Goal: Information Seeking & Learning: Learn about a topic

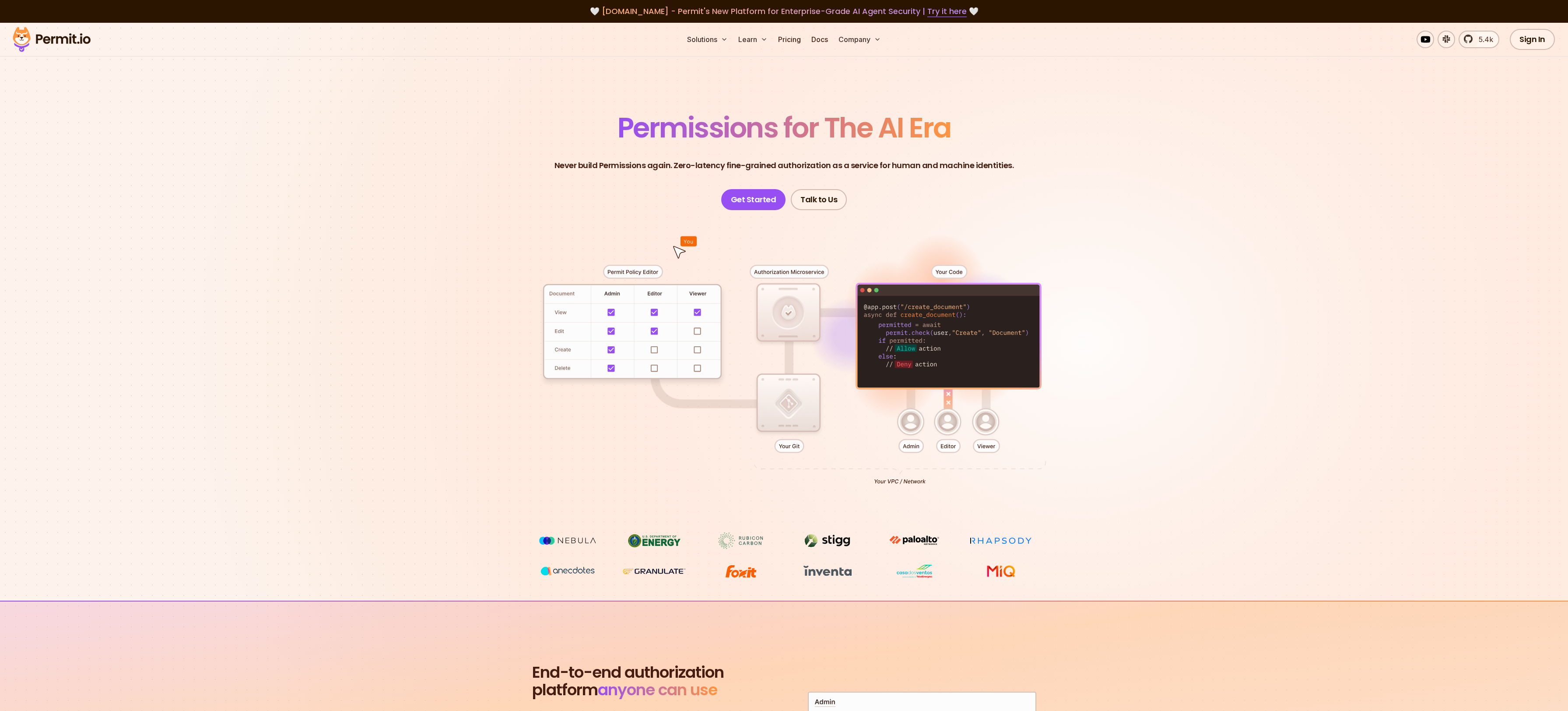
click at [328, 185] on section "Permissions for The AI Era Never build Permissions again. Zero-latency fine-gra…" at bounding box center [784, 312] width 1568 height 578
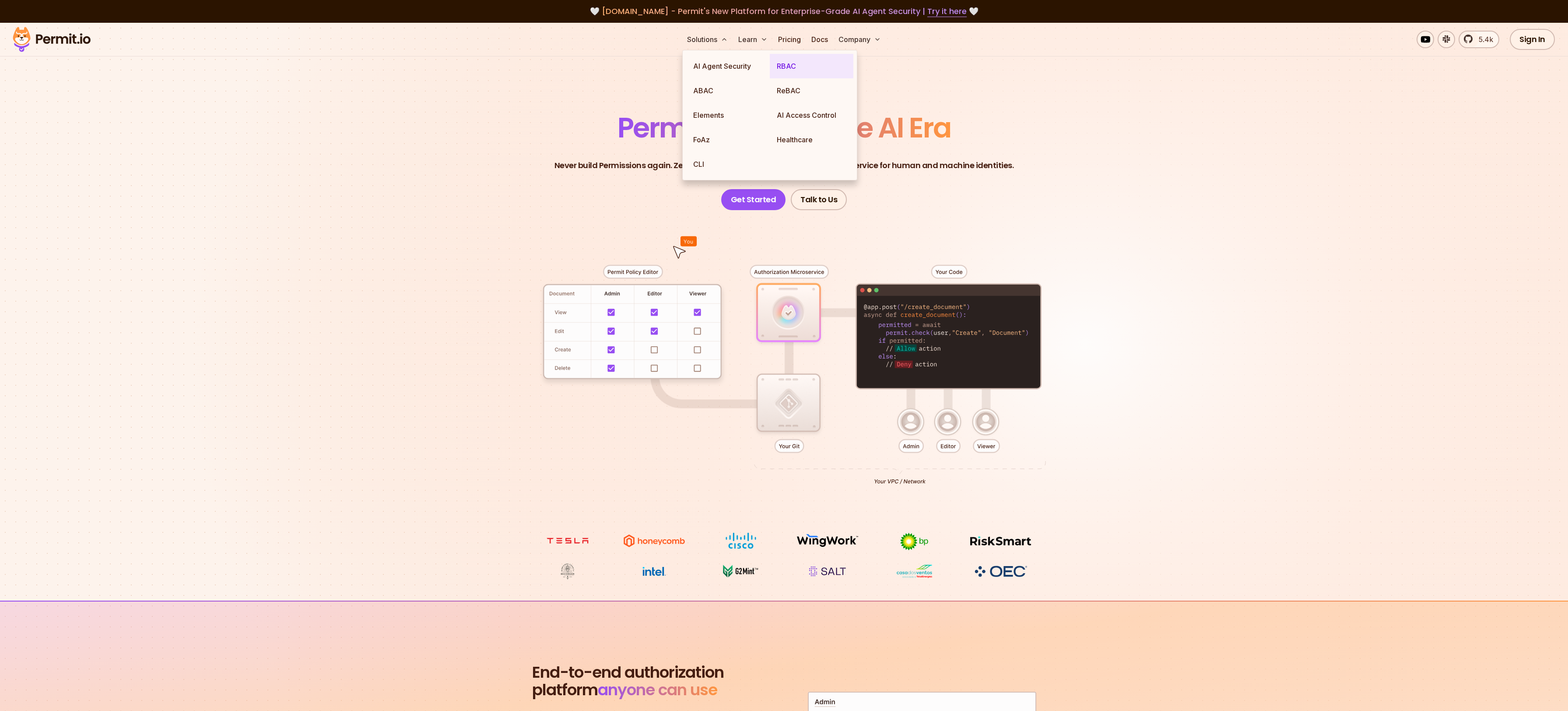
click at [795, 69] on link "RBAC" at bounding box center [812, 66] width 84 height 24
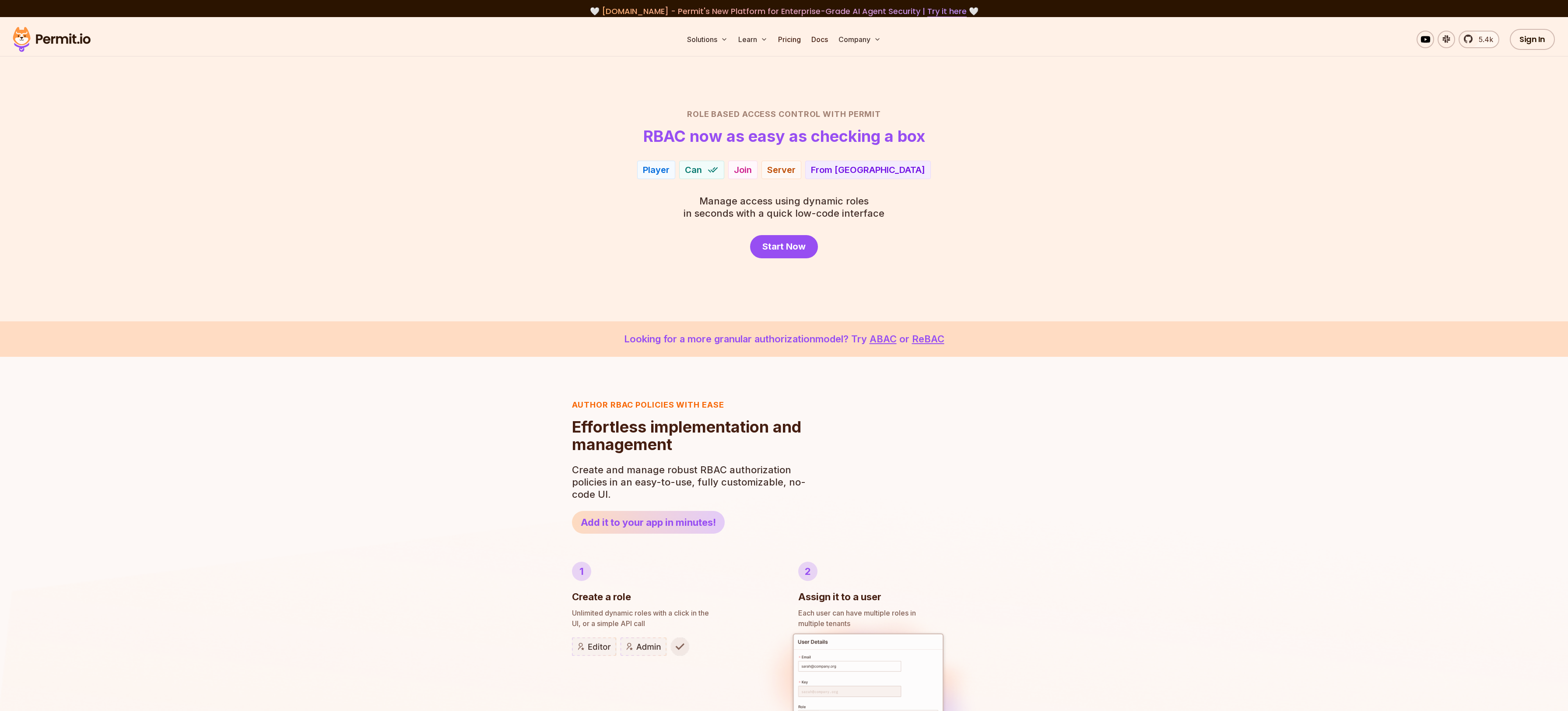
click at [968, 209] on div "Role Based Access Control with Permit RBAC now as easy as checking a box Player…" at bounding box center [784, 183] width 613 height 150
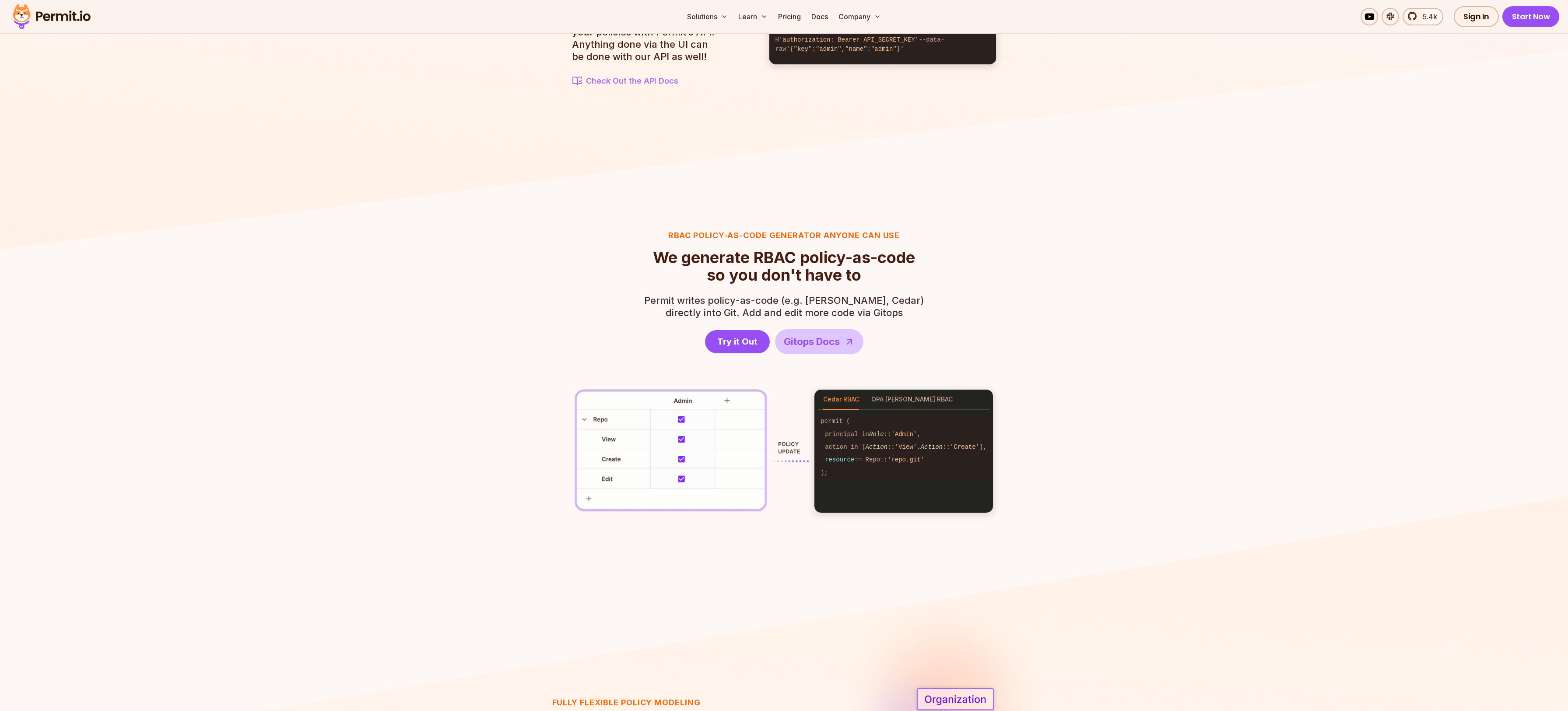
scroll to position [1160, 0]
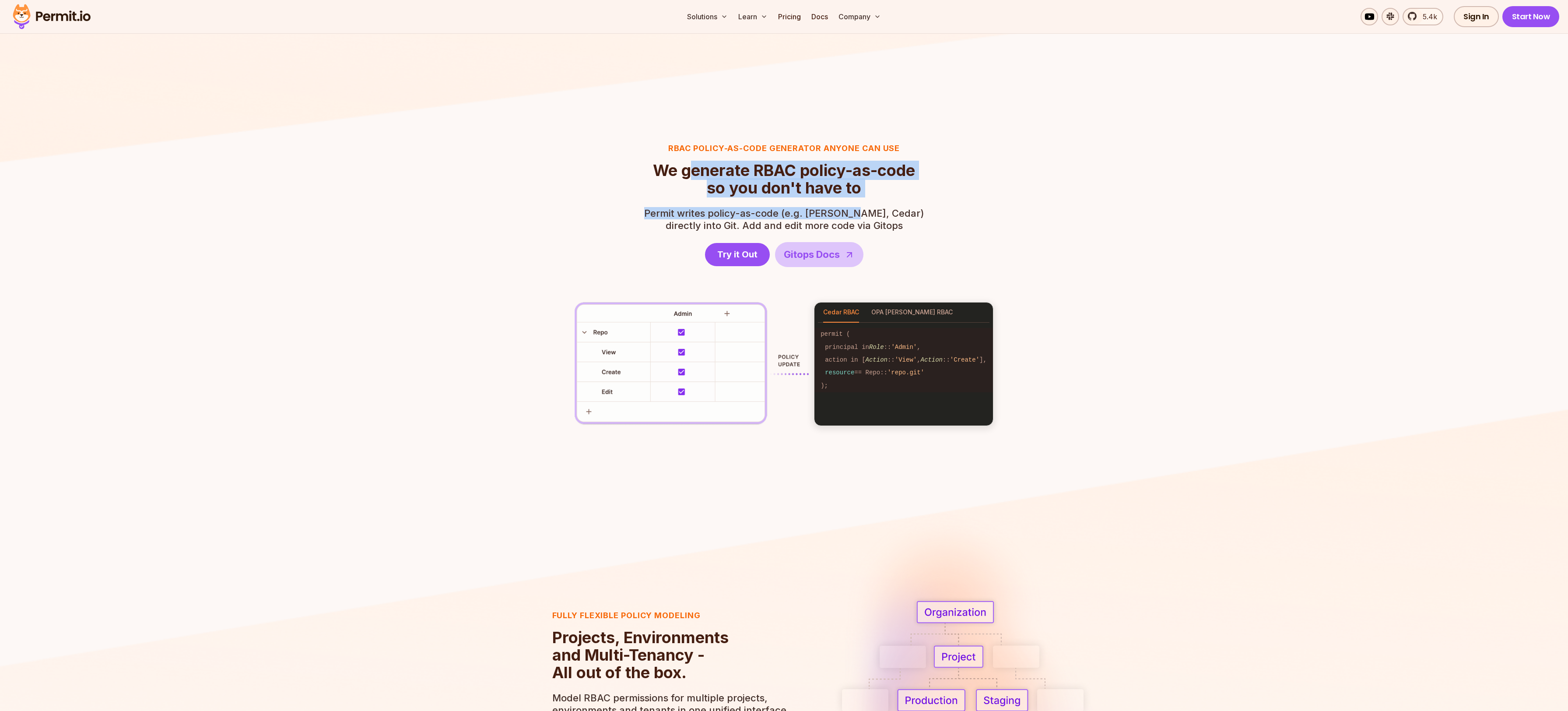
drag, startPoint x: 688, startPoint y: 163, endPoint x: 900, endPoint y: 213, distance: 217.8
click at [883, 215] on header "RBAC Policy-as-code generator anyone can use We generate RBAC policy-as-code so…" at bounding box center [784, 204] width 280 height 125
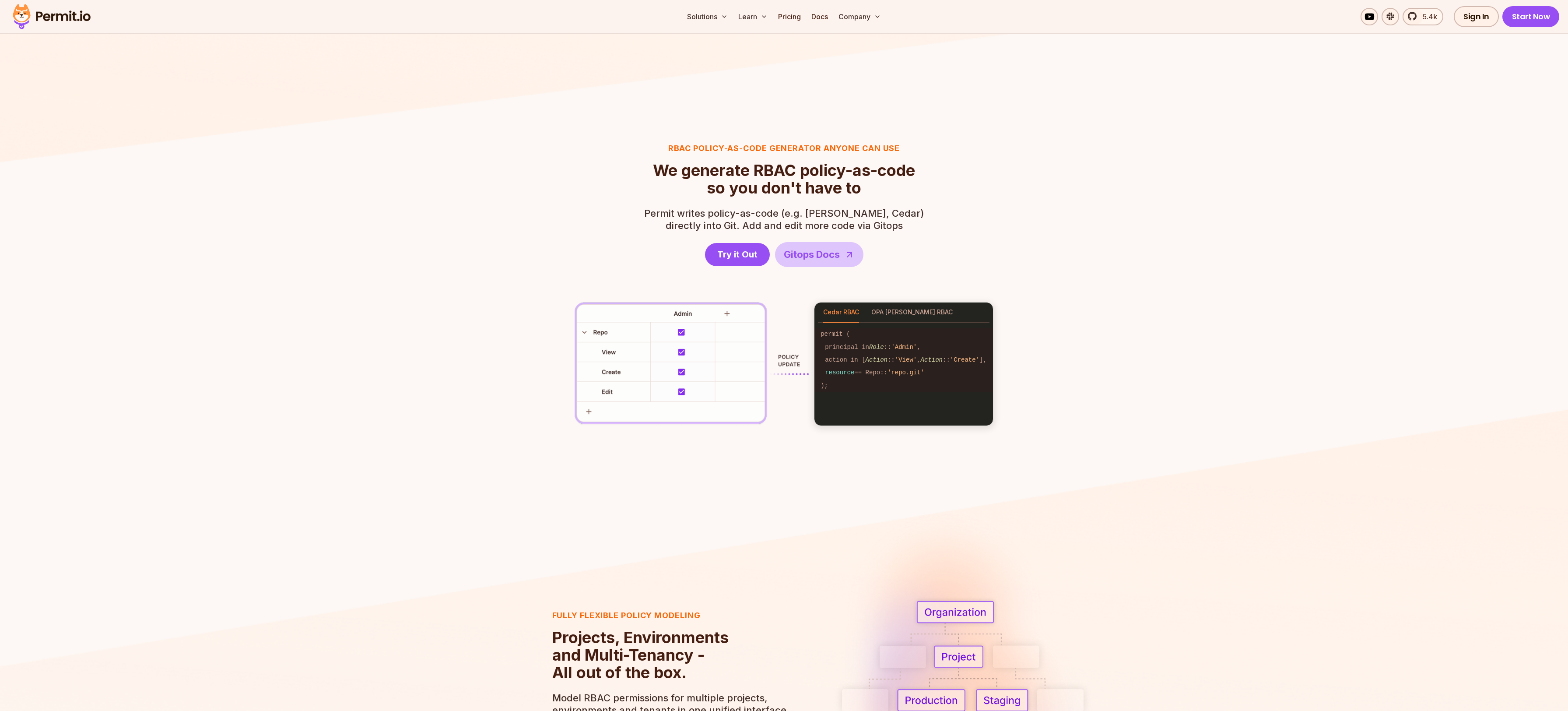
click at [900, 213] on span "Permit writes policy-as-code (e.g. [PERSON_NAME], Cedar)" at bounding box center [784, 213] width 280 height 12
click at [889, 308] on button "OPA [PERSON_NAME] RBAC" at bounding box center [911, 310] width 81 height 20
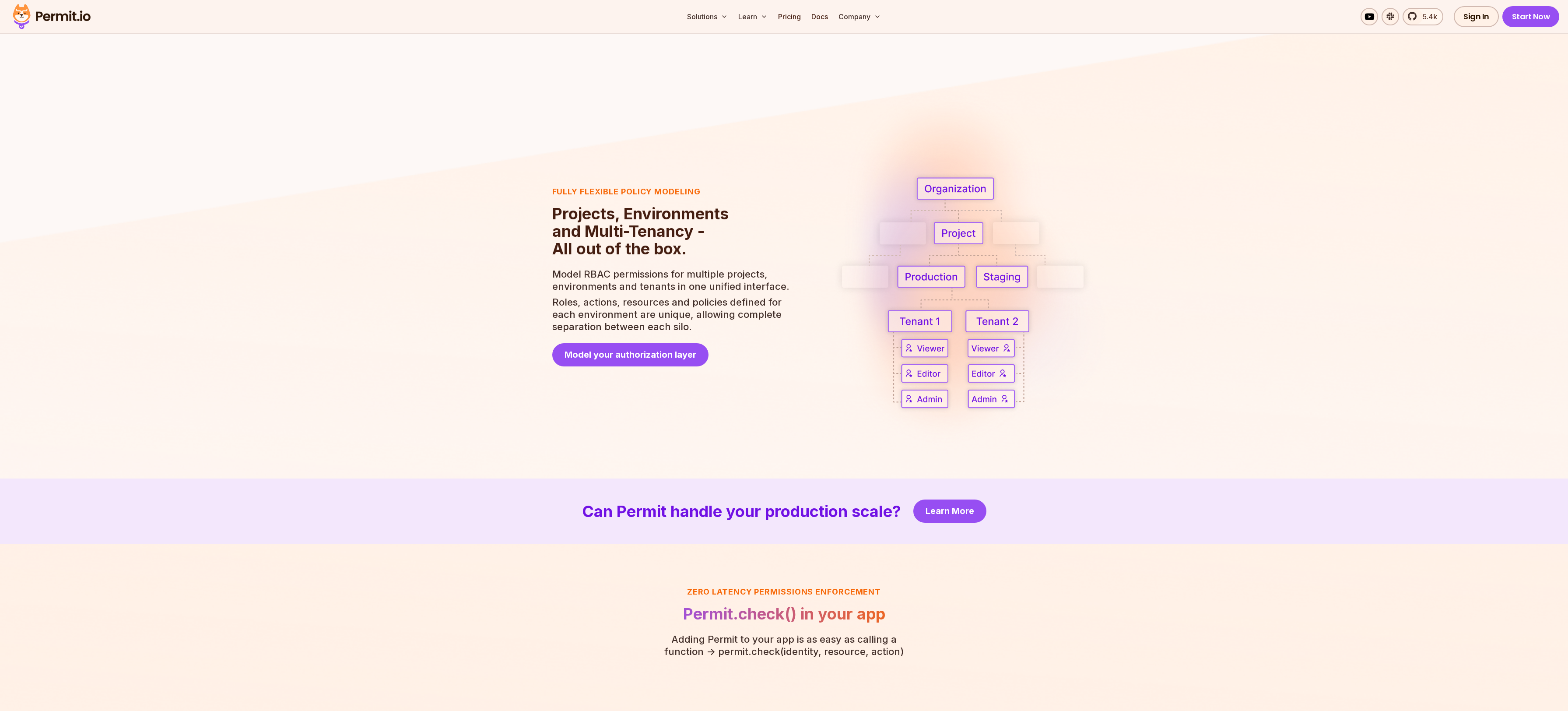
scroll to position [1929, 0]
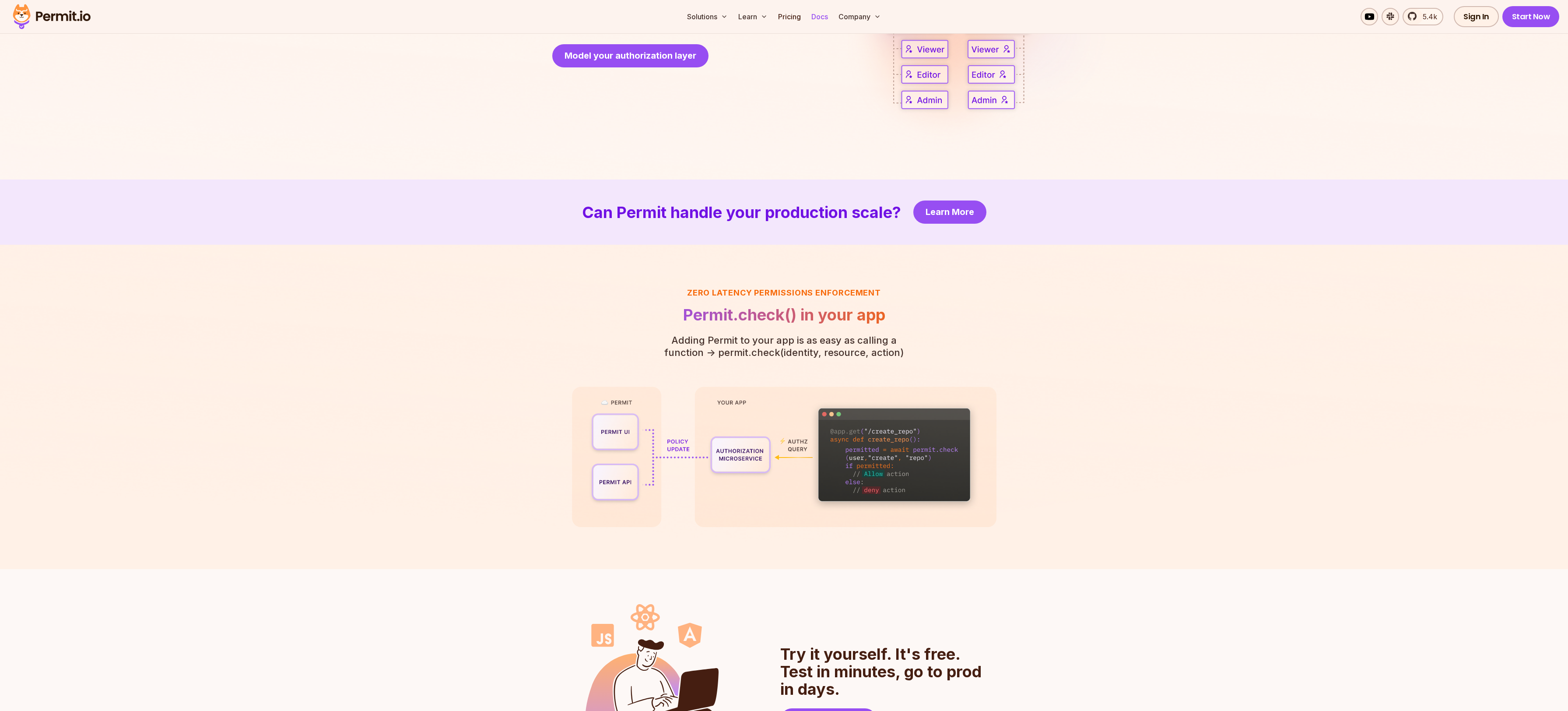
click at [821, 19] on link "Docs" at bounding box center [819, 17] width 24 height 17
